Goal: Transaction & Acquisition: Purchase product/service

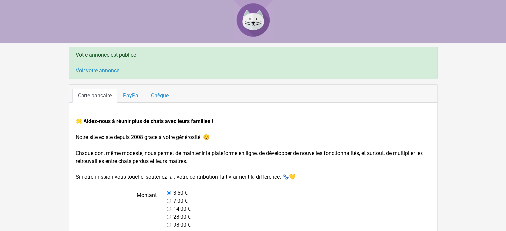
click at [250, 15] on img at bounding box center [253, 20] width 40 height 40
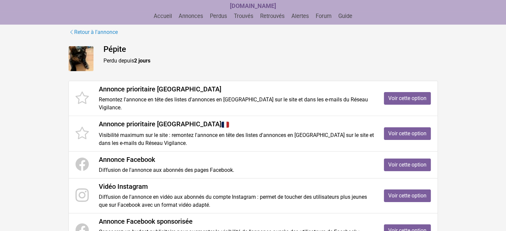
scroll to position [52, 0]
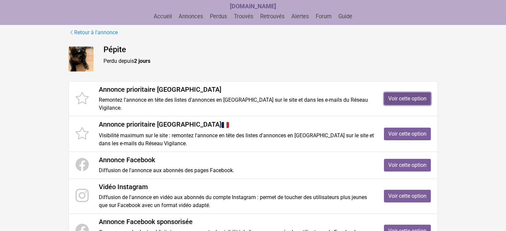
click at [398, 100] on link "Voir cette option" at bounding box center [407, 99] width 47 height 13
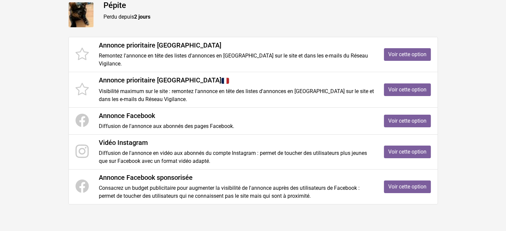
scroll to position [120, 0]
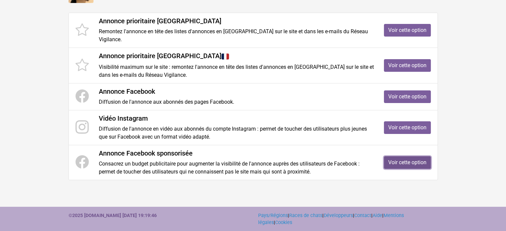
click at [410, 163] on link "Voir cette option" at bounding box center [407, 162] width 47 height 13
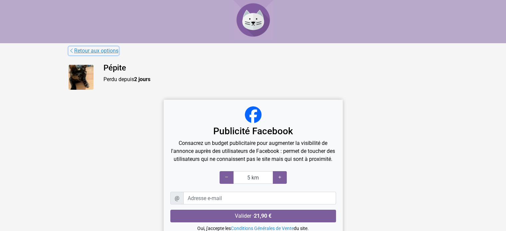
click at [84, 52] on link "Retour aux options" at bounding box center [94, 51] width 50 height 9
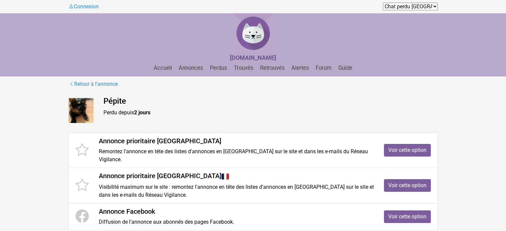
click at [97, 183] on div "Annonce prioritaire France Visibilité maximum sur le site : remontez l'annonce …" at bounding box center [236, 185] width 285 height 27
click at [392, 185] on link "Voir cette option" at bounding box center [407, 185] width 47 height 13
click at [270, 70] on link "Retrouvés" at bounding box center [273, 68] width 30 height 6
